Goal: Information Seeking & Learning: Find specific fact

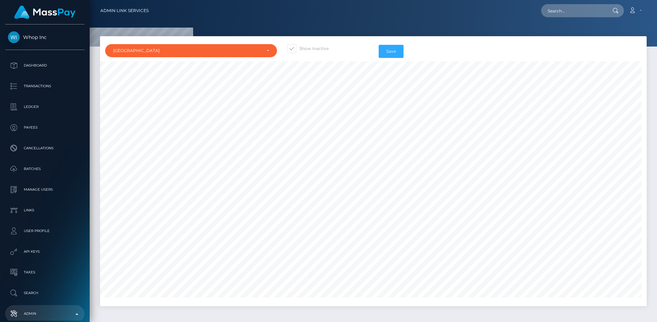
select select "BR"
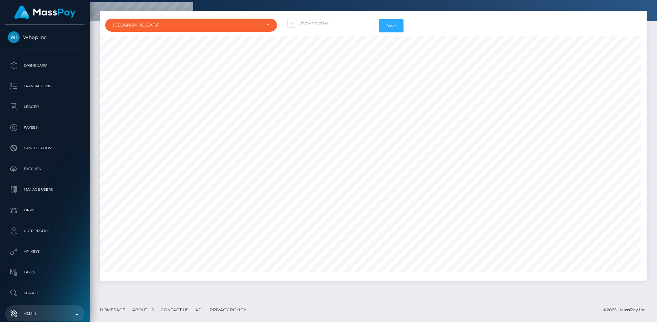
scroll to position [8465, 0]
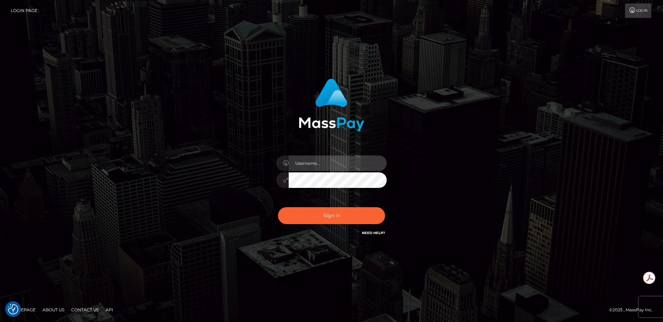
type input "egblue"
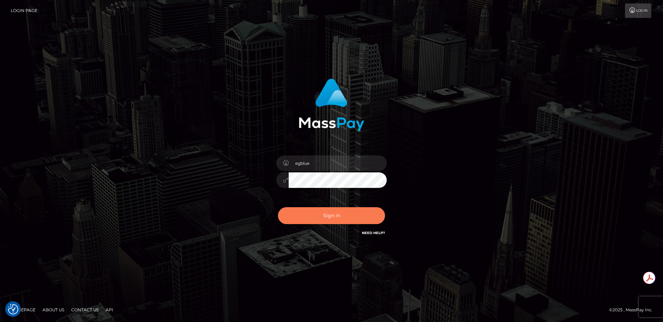
click at [337, 214] on button "Sign in" at bounding box center [331, 215] width 107 height 17
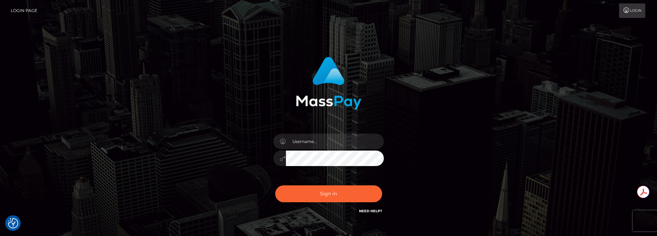
type input "egblue"
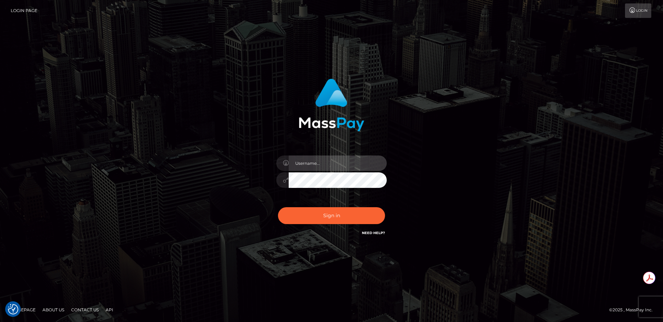
type input "egblue"
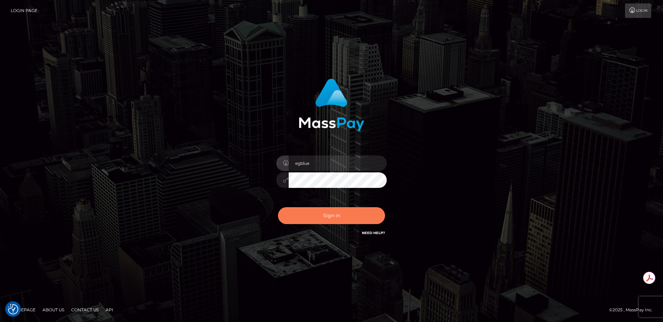
click at [326, 211] on button "Sign in" at bounding box center [331, 215] width 107 height 17
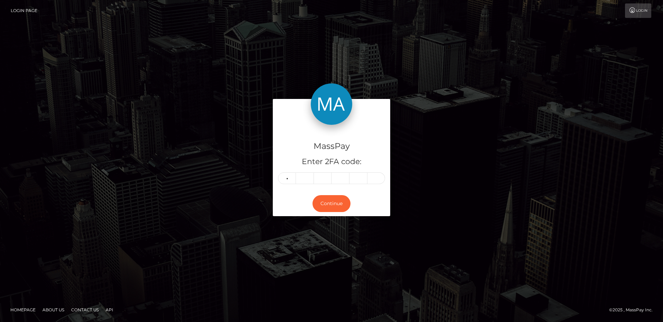
type input "1"
type input "7"
type input "9"
type input "2"
type input "8"
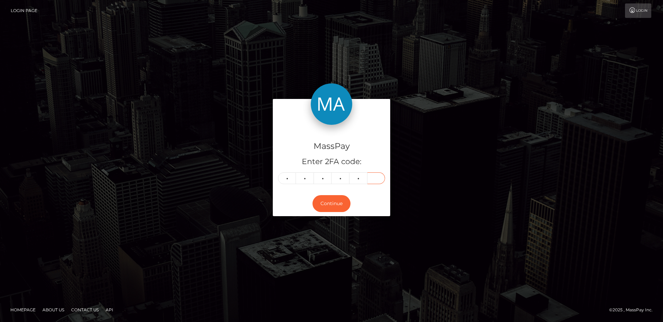
type input "7"
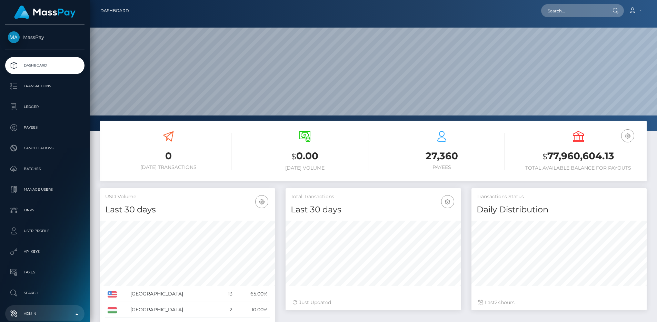
scroll to position [123, 176]
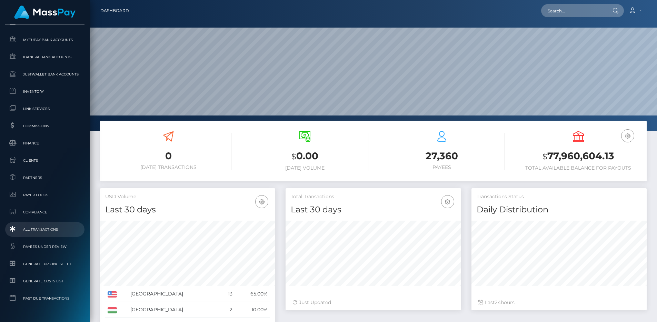
click at [49, 225] on link "All Transactions" at bounding box center [44, 229] width 79 height 15
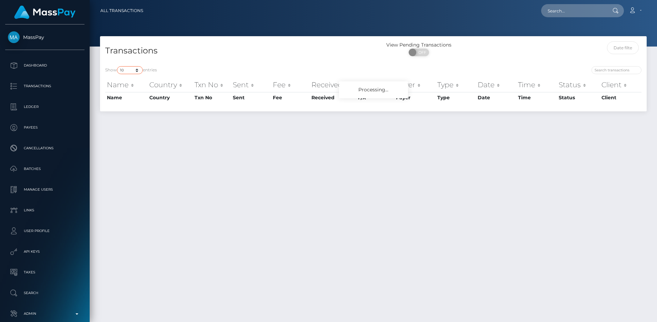
click at [130, 72] on select "10 25 50 100 250 500 1,000 3,500 All" at bounding box center [130, 70] width 26 height 8
select select "250"
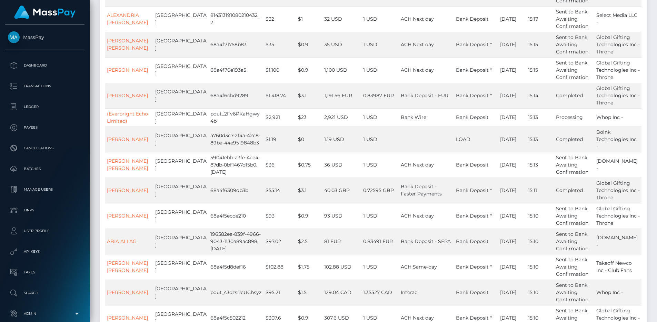
scroll to position [5374, 0]
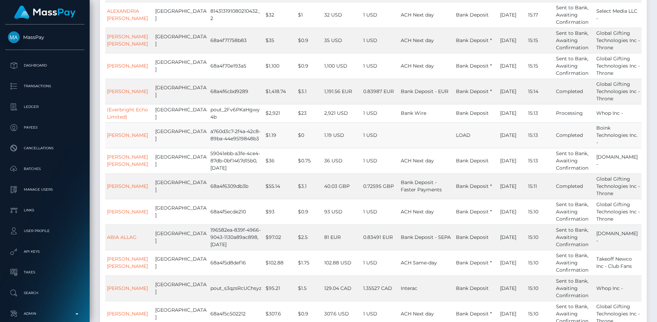
click at [323, 148] on td "1.19 USD" at bounding box center [342, 136] width 39 height 26
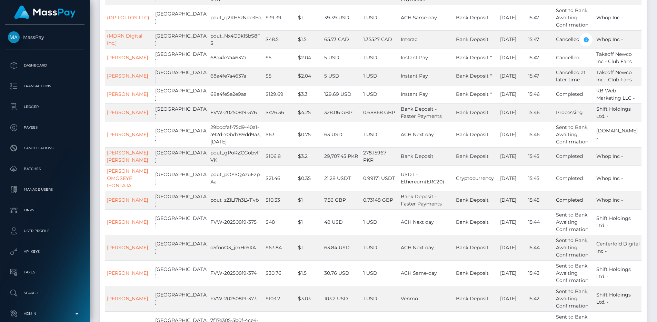
scroll to position [1425, 0]
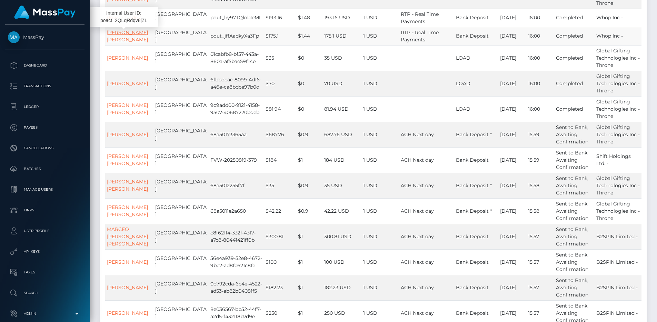
click at [124, 35] on link "SHILO BRUCE MCCLAY" at bounding box center [127, 35] width 41 height 13
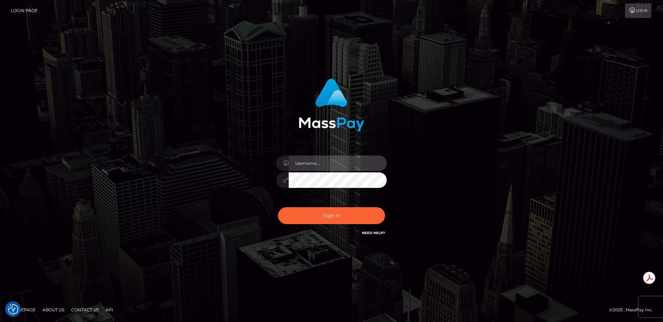
type input "egblue"
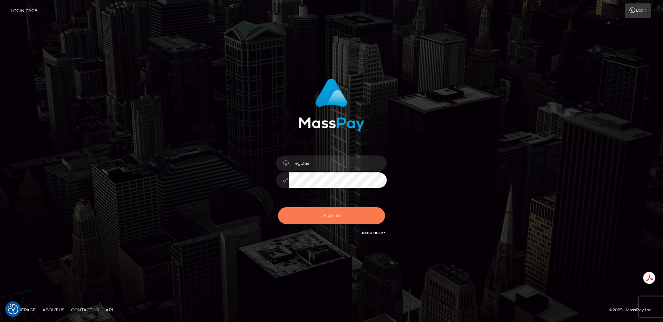
click at [346, 217] on button "Sign in" at bounding box center [331, 215] width 107 height 17
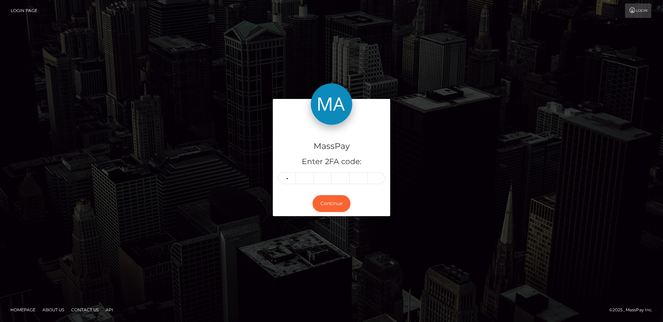
type input "6"
type input "1"
type input "8"
type input "2"
type input "8"
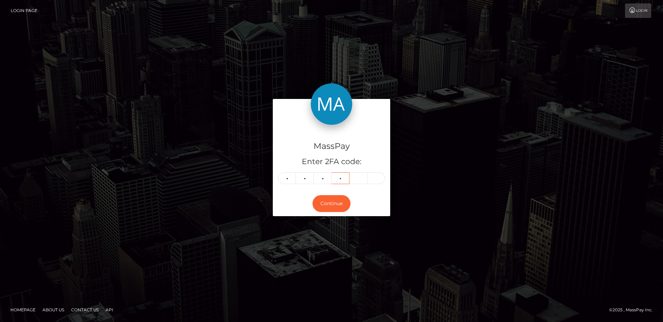
type input "5"
type input "7"
type input "2"
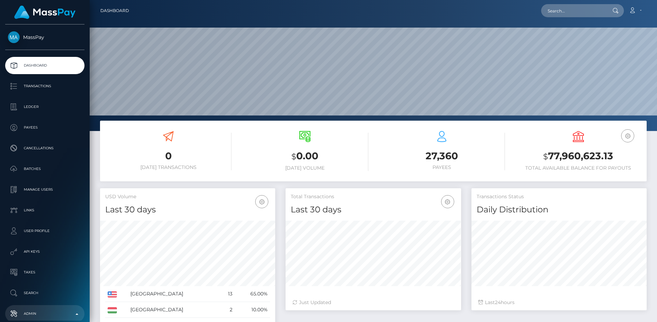
scroll to position [123, 176]
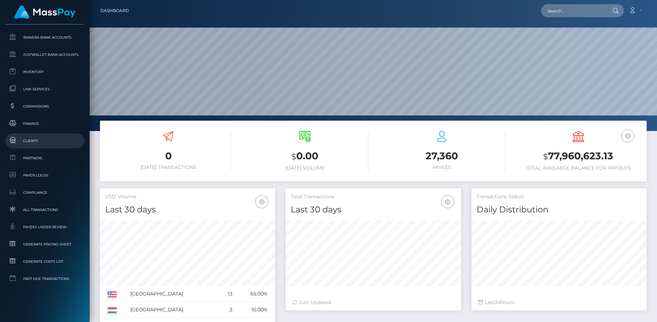
click at [31, 141] on span "Clients" at bounding box center [45, 141] width 74 height 8
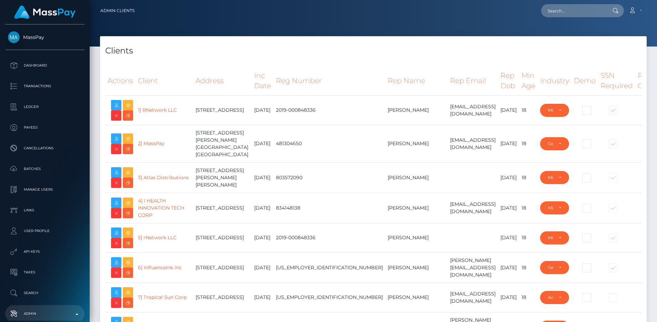
select select "223"
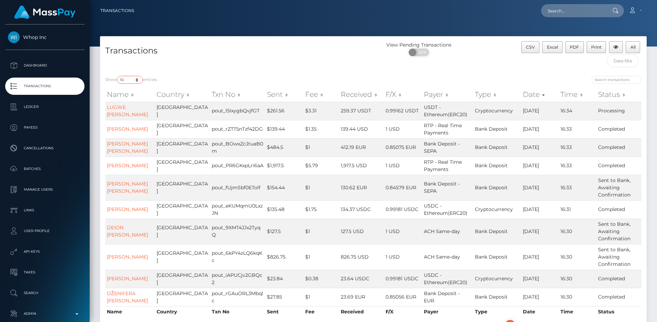
click at [131, 78] on select "10 25 50 100 250 500 1,000 3,500 All" at bounding box center [130, 80] width 26 height 8
select select "100"
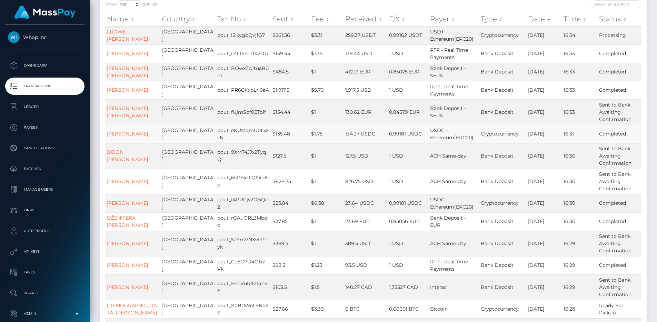
scroll to position [1842, 0]
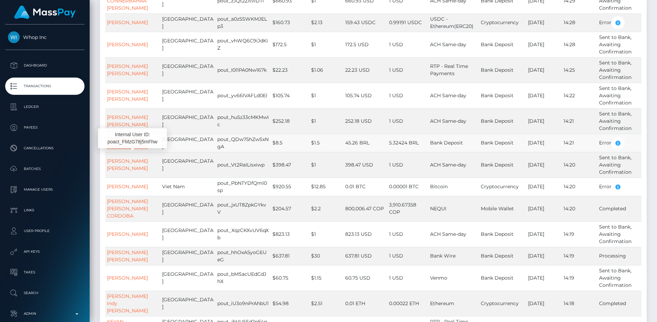
click at [143, 150] on link "RAMON LÚCIO FERNANDES ACACIO Dino" at bounding box center [127, 142] width 41 height 13
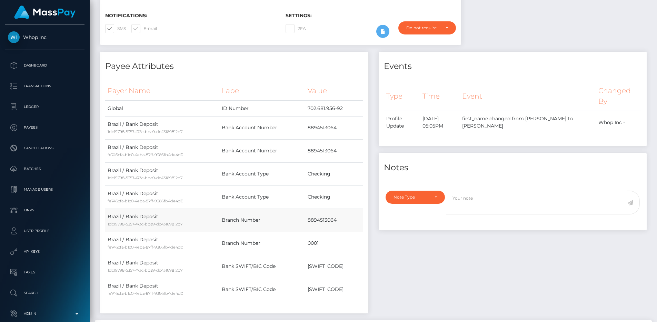
scroll to position [83, 176]
click at [47, 305] on link "Admin" at bounding box center [44, 313] width 79 height 17
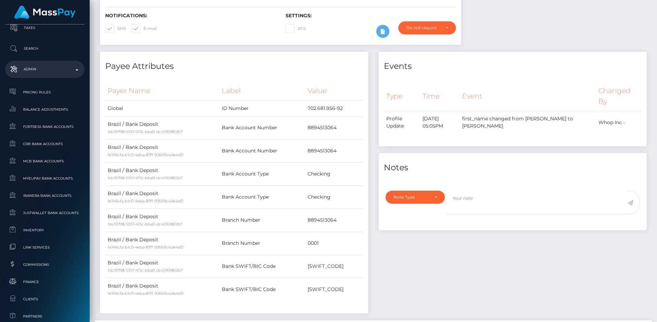
scroll to position [422, 0]
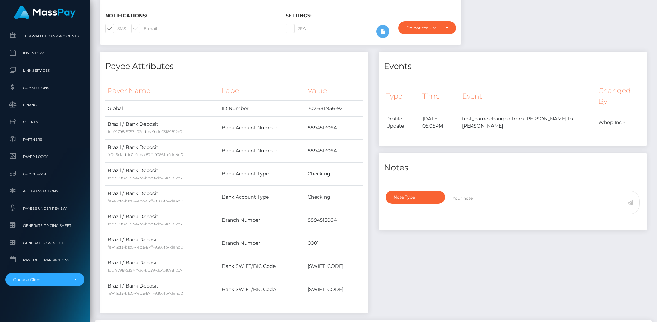
click at [347, 72] on div "Payee Attributes Payer Name Label Value Global 1dc19798-5357-473c-bba9-dc431698…" at bounding box center [234, 183] width 268 height 262
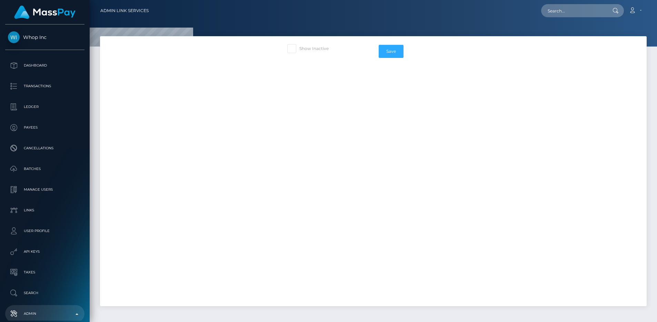
select select
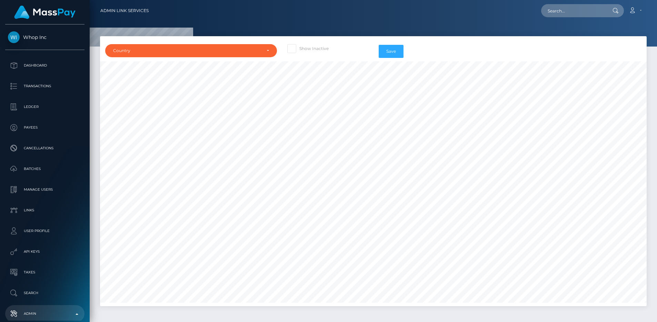
click at [300, 47] on label "Show Inactive" at bounding box center [307, 48] width 41 height 9
click at [300, 47] on input "Show Inactive" at bounding box center [302, 46] width 4 height 4
checkbox input "true"
click at [254, 55] on div "Country" at bounding box center [191, 50] width 172 height 13
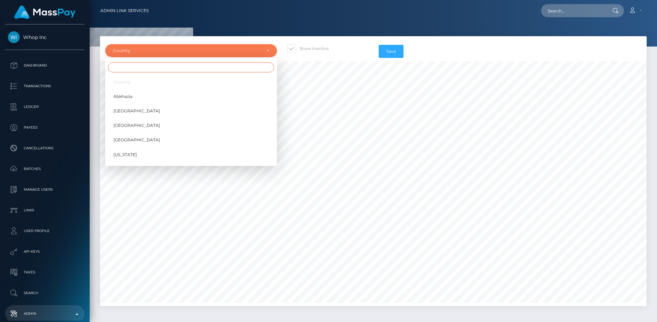
click at [238, 71] on input "Search" at bounding box center [191, 67] width 166 height 10
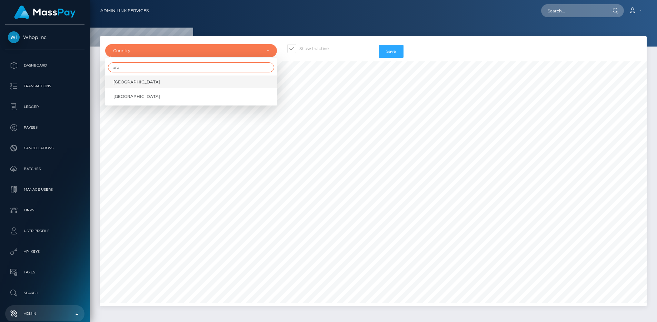
type input "bra"
click at [216, 88] on link "[GEOGRAPHIC_DATA]" at bounding box center [191, 82] width 172 height 13
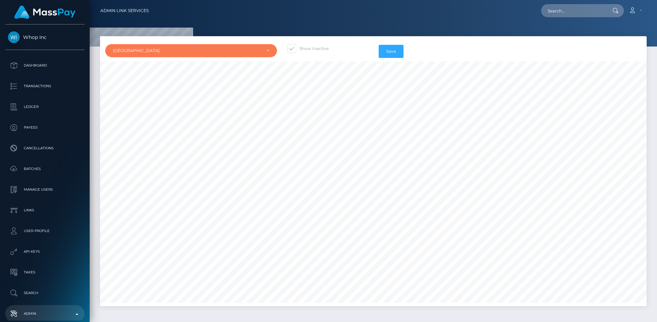
click at [150, 81] on link "[GEOGRAPHIC_DATA]" at bounding box center [191, 74] width 172 height 13
select select "BR"
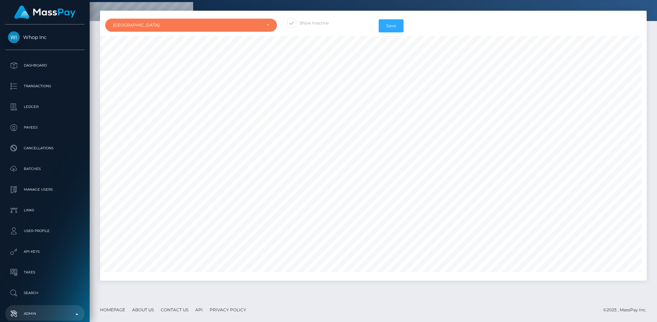
scroll to position [1007, 671]
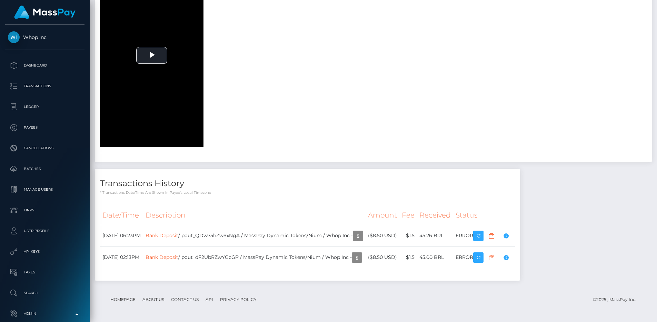
scroll to position [2336, 0]
click at [50, 86] on p "Transactions" at bounding box center [45, 86] width 74 height 10
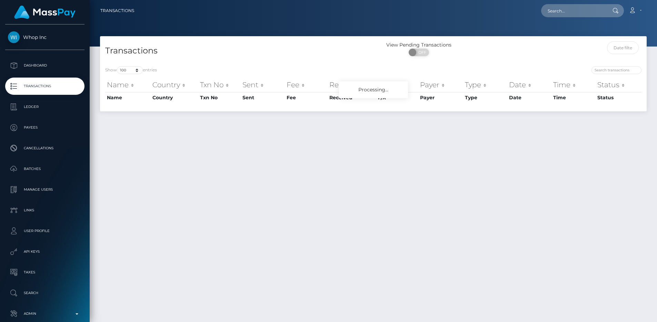
select select "100"
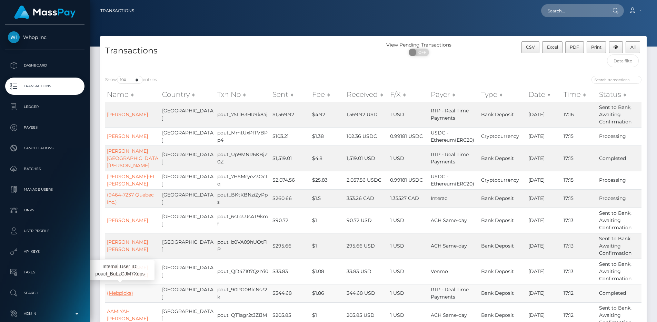
click at [125, 290] on link "(Mebpicks)" at bounding box center [120, 293] width 26 height 6
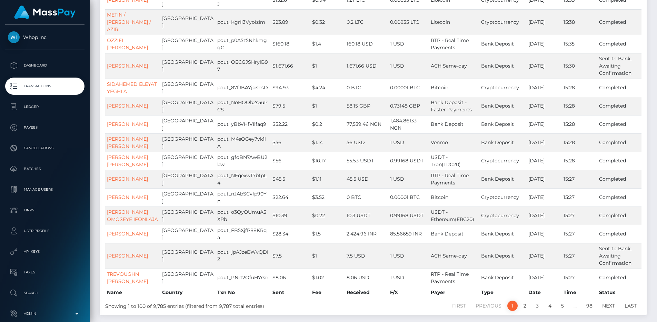
scroll to position [1961, 0]
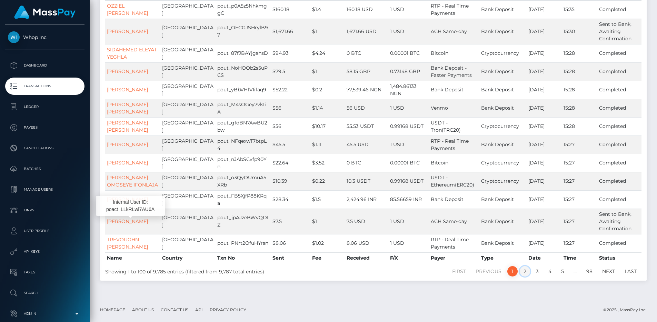
click at [528, 271] on link "2" at bounding box center [525, 271] width 10 height 10
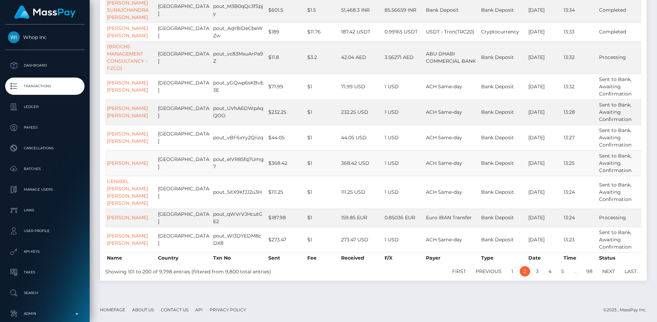
click at [229, 165] on td "pout_elVR85fq7Umg7" at bounding box center [239, 163] width 55 height 26
click at [505, 158] on td "Bank Deposit" at bounding box center [503, 163] width 47 height 26
click at [605, 271] on link "Next" at bounding box center [609, 271] width 20 height 10
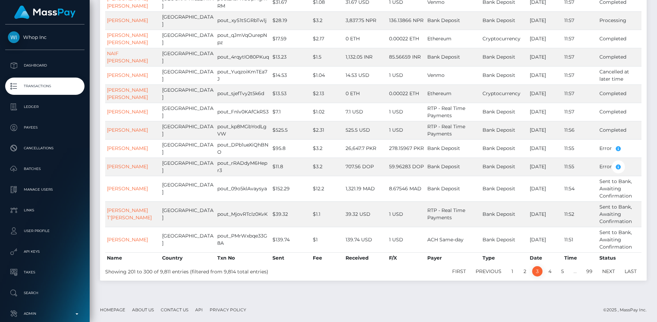
scroll to position [1994, 0]
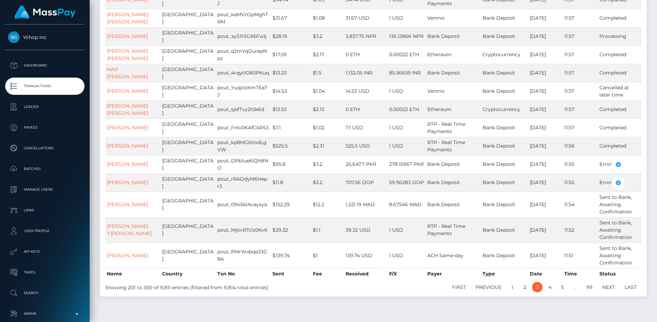
click at [389, 282] on ul "First Previous 1 2 3 4 5 … 99 Next Last" at bounding box center [487, 287] width 309 height 10
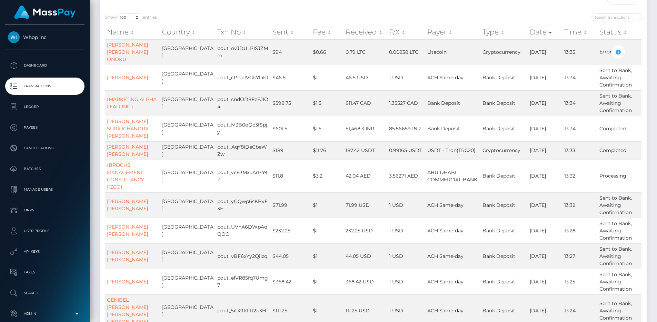
scroll to position [0, 0]
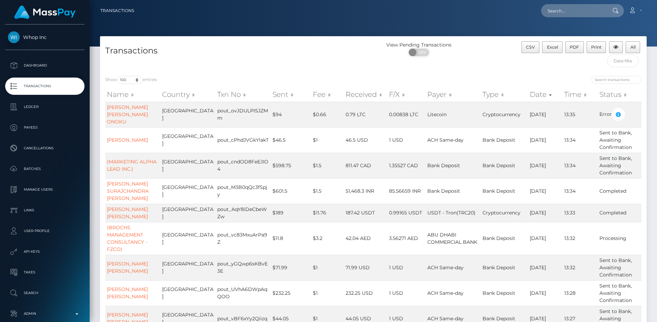
click at [617, 85] on div at bounding box center [510, 81] width 263 height 10
click at [617, 81] on input "search" at bounding box center [617, 80] width 50 height 8
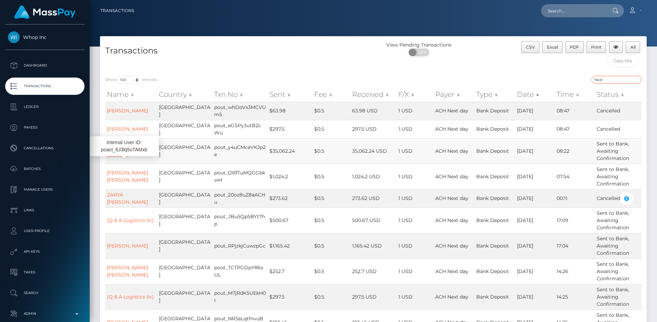
type input "Next"
click at [593, 11] on input "text" at bounding box center [573, 10] width 65 height 13
paste input "422b284e-7b36-11f0-8023-0266f44cc279"
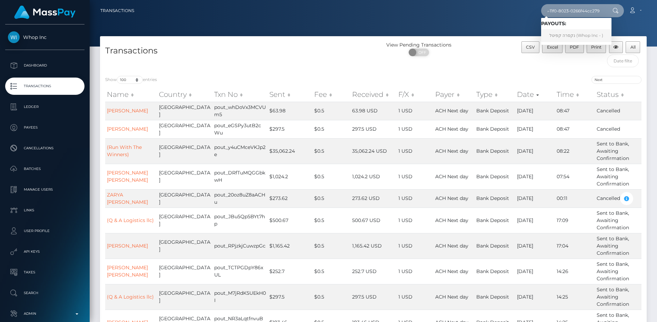
type input "422b284e-7b36-11f0-8023-0266f44cc279"
click at [495, 23] on div at bounding box center [374, 23] width 568 height 47
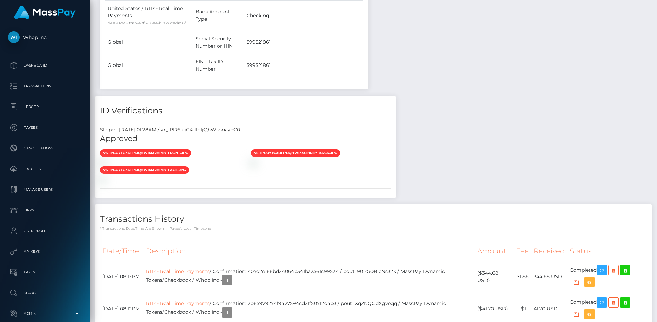
scroll to position [83, 176]
click at [192, 127] on div "Stripe - [DATE] 01:28AM / vr_1PD6tgCXdfp1jQhWusnayhC0" at bounding box center [245, 129] width 301 height 7
copy div "vr_1PD6tgCXdfp1jQhWusnayhC0"
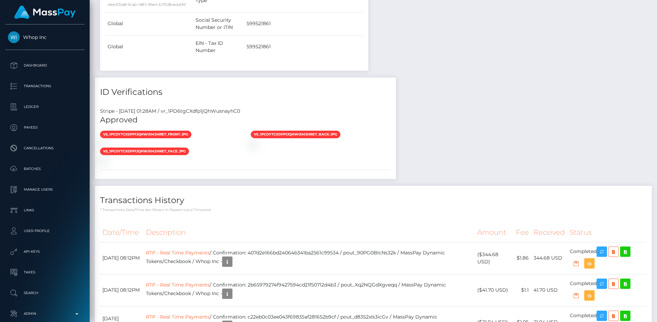
scroll to position [83, 176]
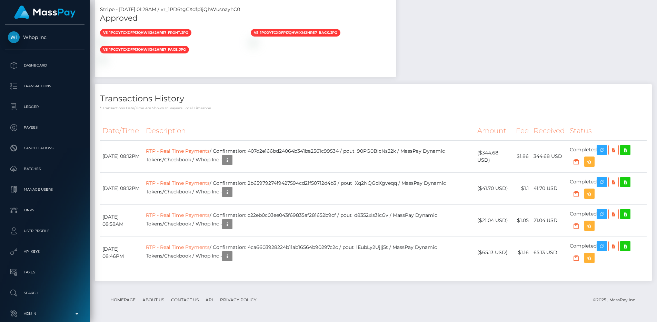
scroll to position [458, 0]
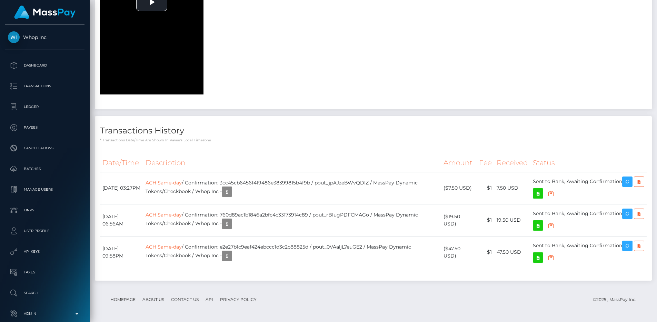
scroll to position [5009, 0]
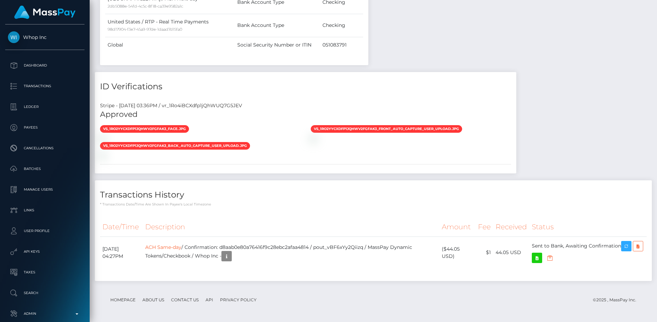
scroll to position [83, 176]
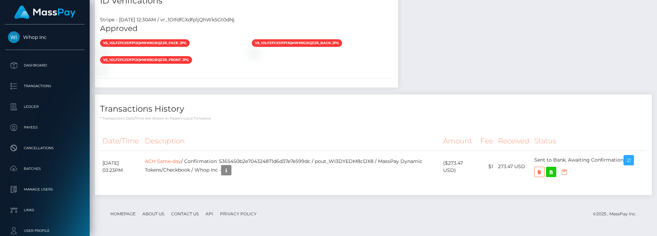
scroll to position [83, 176]
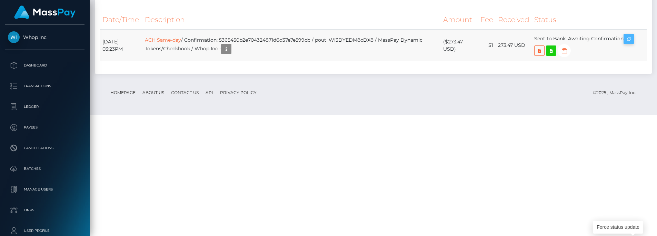
click at [630, 43] on icon "button" at bounding box center [629, 39] width 8 height 9
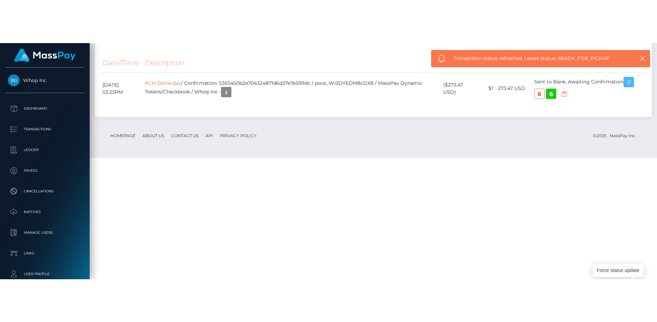
scroll to position [647, 0]
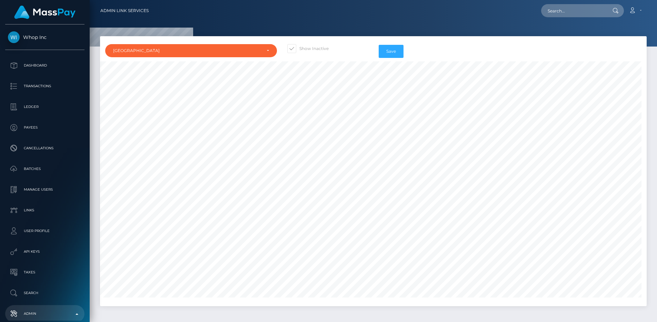
select select "BR"
click at [557, 9] on input "text" at bounding box center [573, 10] width 65 height 13
paste input "4237d7c1-931e-4714-974b-c6fa4f3fb555"
type input "4237d7c1-931e-4714-974b-c6fa4f3fb555"
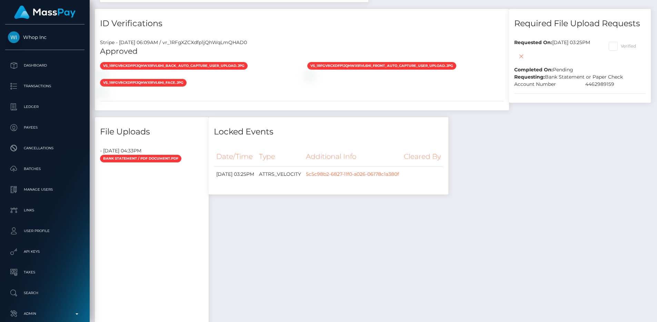
scroll to position [546, 0]
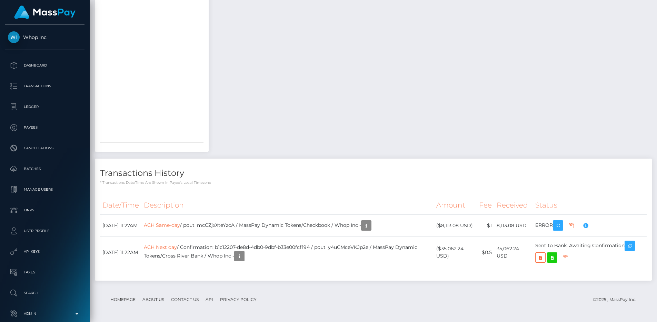
scroll to position [83, 176]
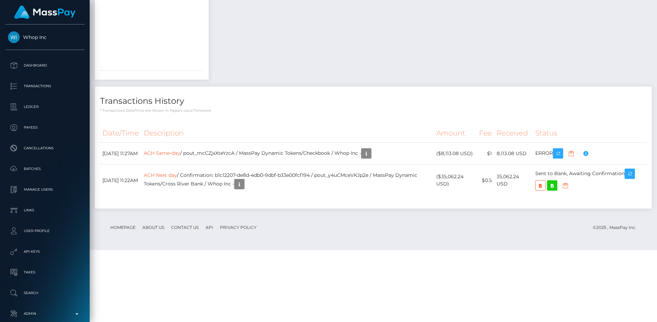
click at [591, 278] on div "Compliance review required. Please provide a recent bank statement using the se…" at bounding box center [590, 299] width 69 height 42
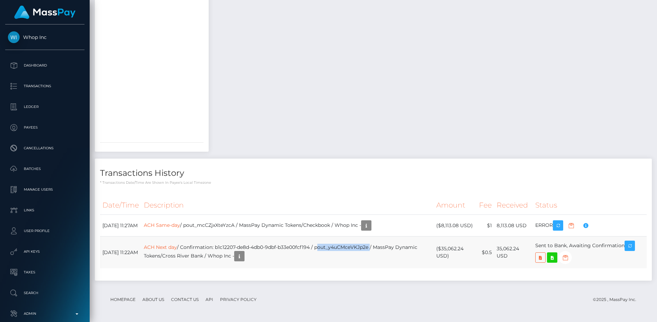
drag, startPoint x: 331, startPoint y: 249, endPoint x: 384, endPoint y: 248, distance: 53.5
click at [384, 248] on td "ACH Next day / Confirmation: b1c12207-de8d-4db0-9dbf-b33e00fcf194 / pout_y4uCMc…" at bounding box center [287, 253] width 293 height 32
copy td "pout_y4uCMceVKJp2e"
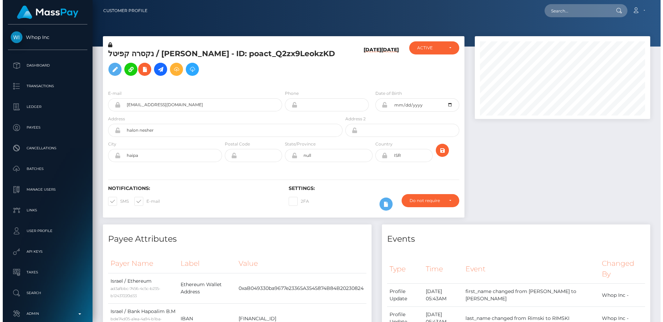
scroll to position [83, 176]
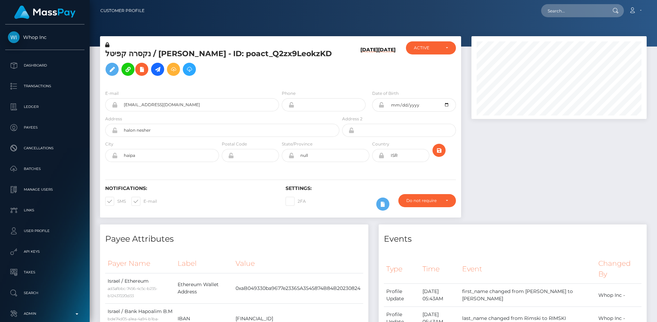
click at [114, 69] on icon at bounding box center [112, 69] width 8 height 9
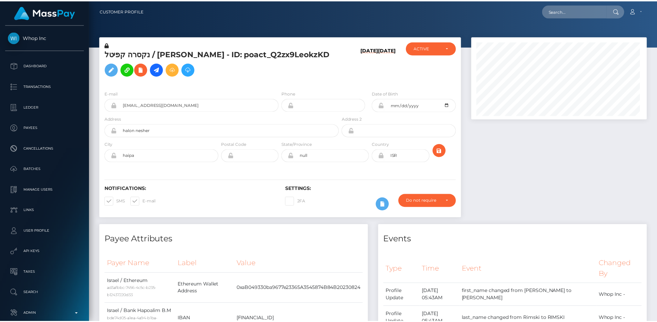
scroll to position [345000, 344908]
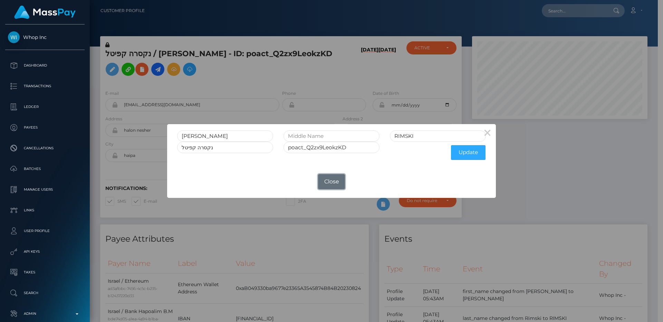
click at [331, 181] on button "Close" at bounding box center [331, 181] width 27 height 15
